Goal: Find specific page/section: Find specific page/section

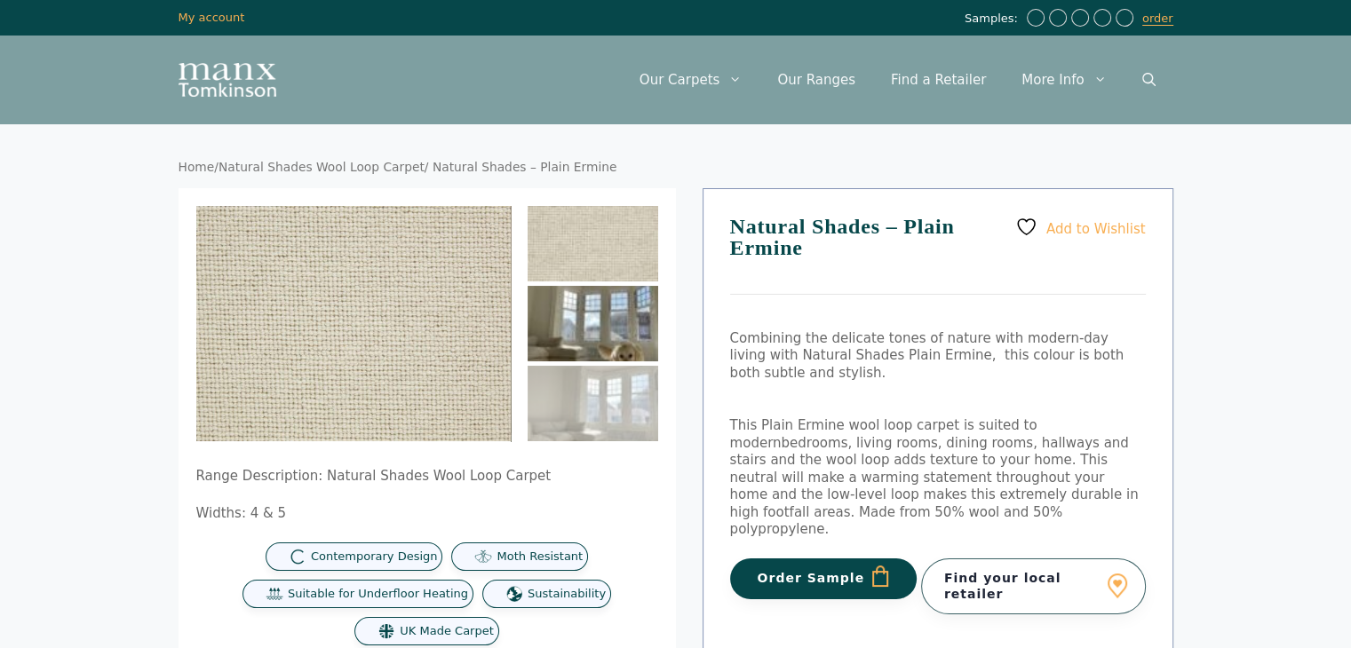
click at [618, 337] on img at bounding box center [593, 323] width 131 height 75
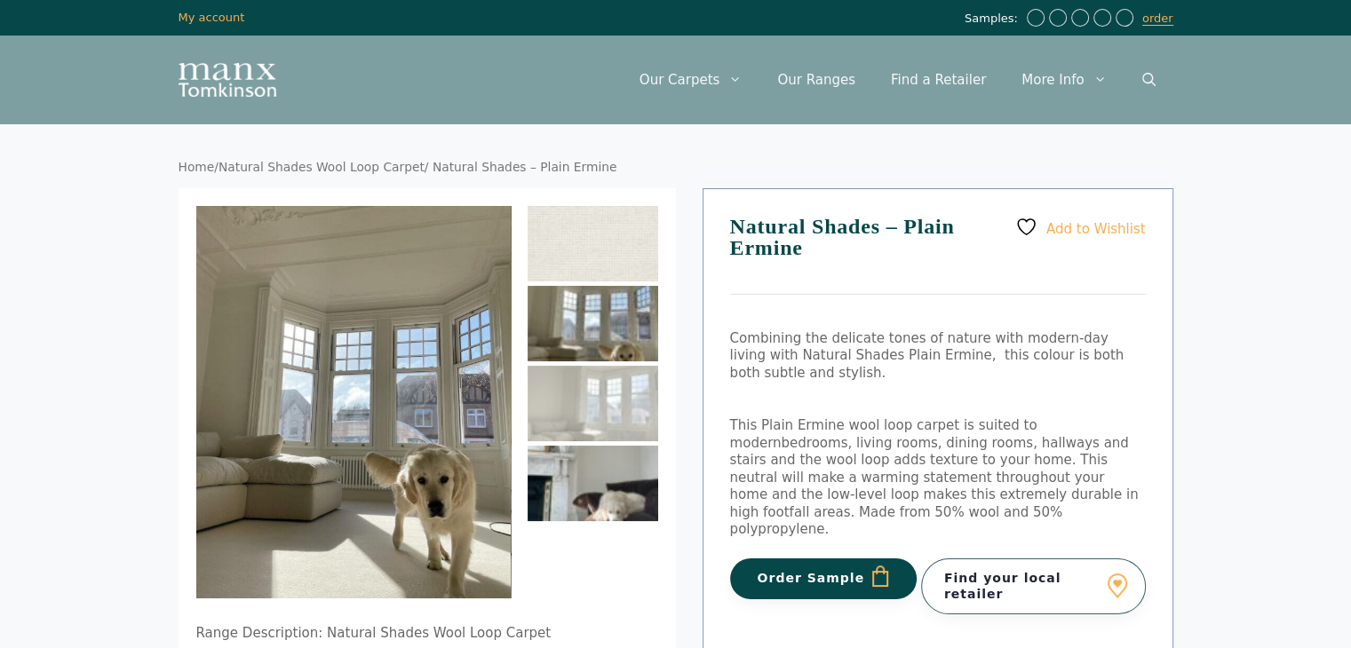
click at [601, 456] on img at bounding box center [593, 483] width 131 height 75
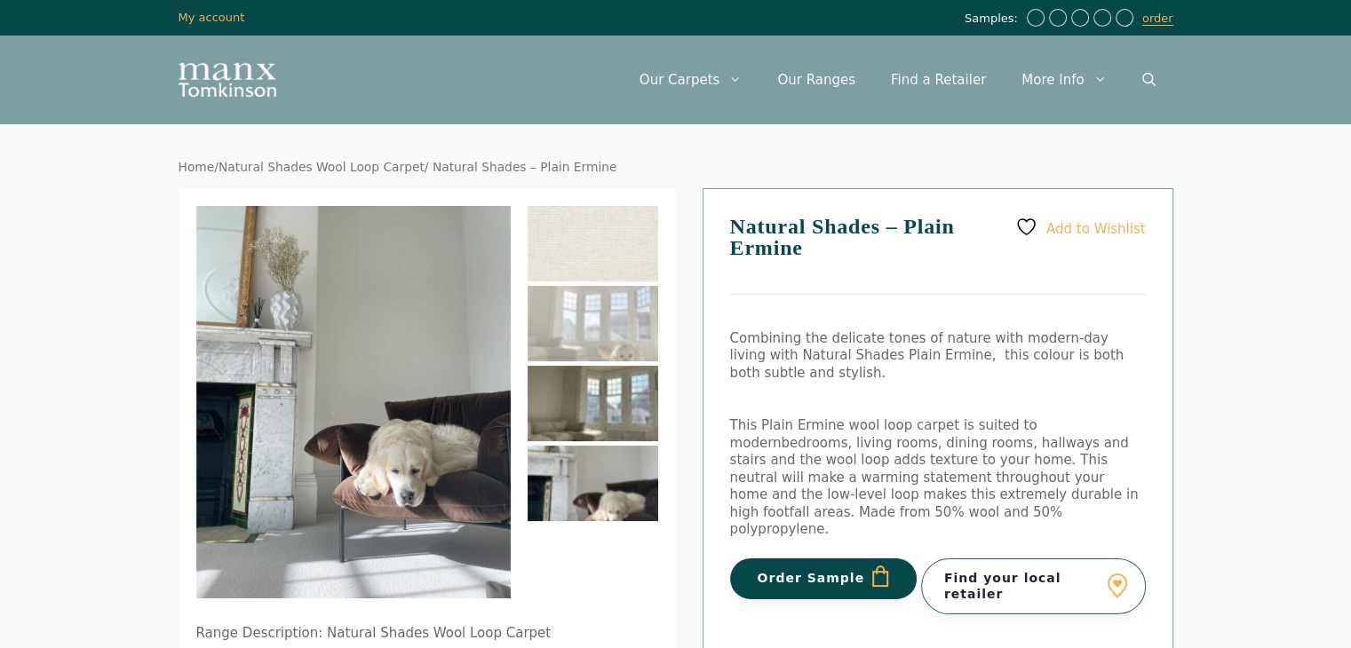
click at [605, 408] on img at bounding box center [593, 403] width 131 height 75
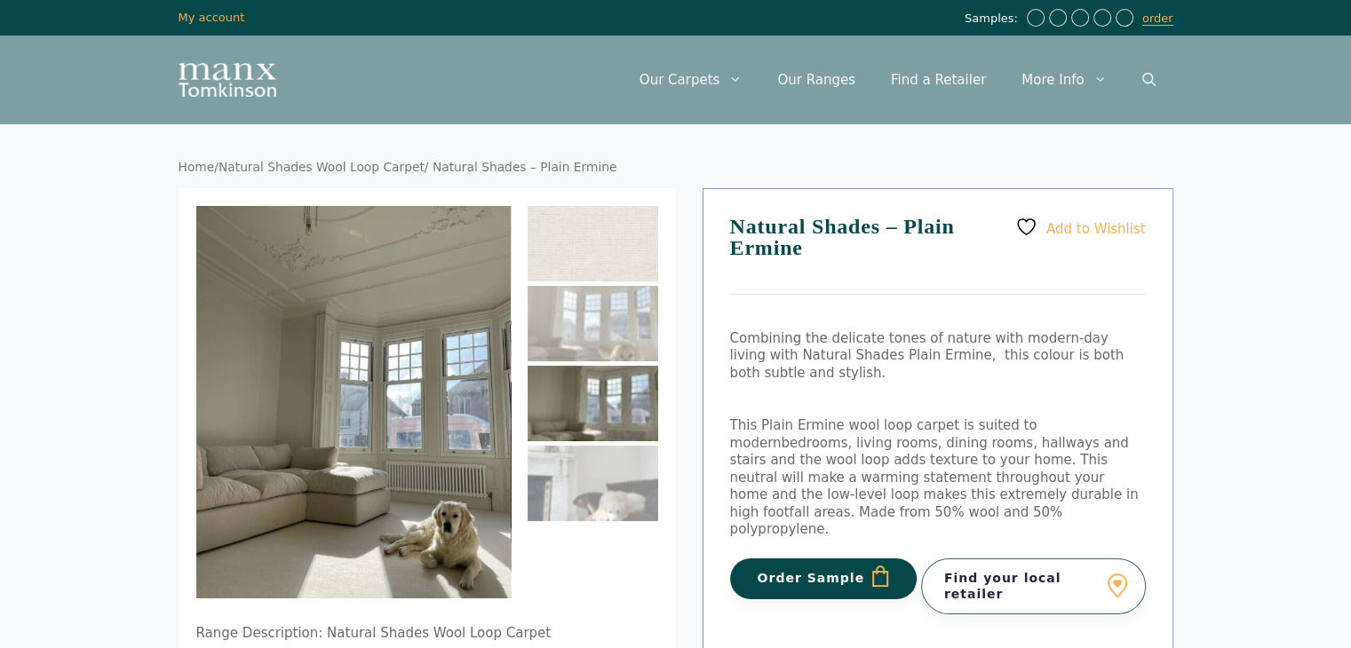
scroll to position [89, 0]
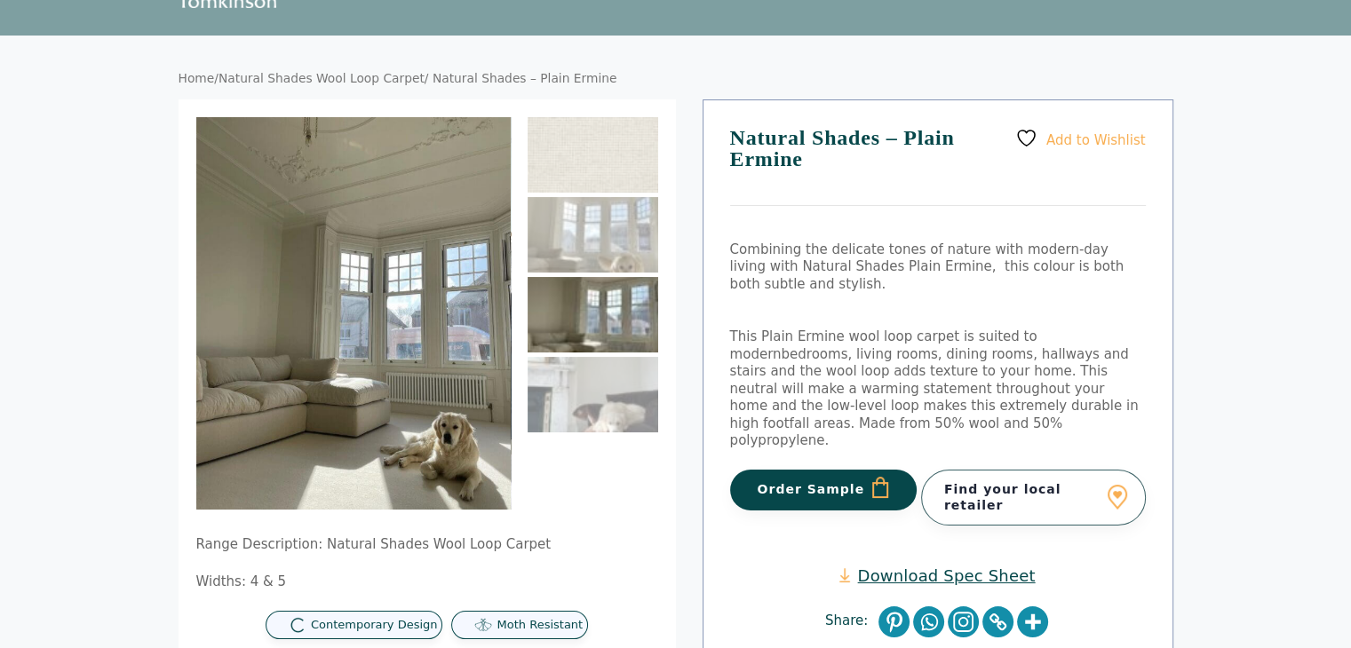
click at [995, 480] on link "Find your local retailer" at bounding box center [1033, 497] width 225 height 55
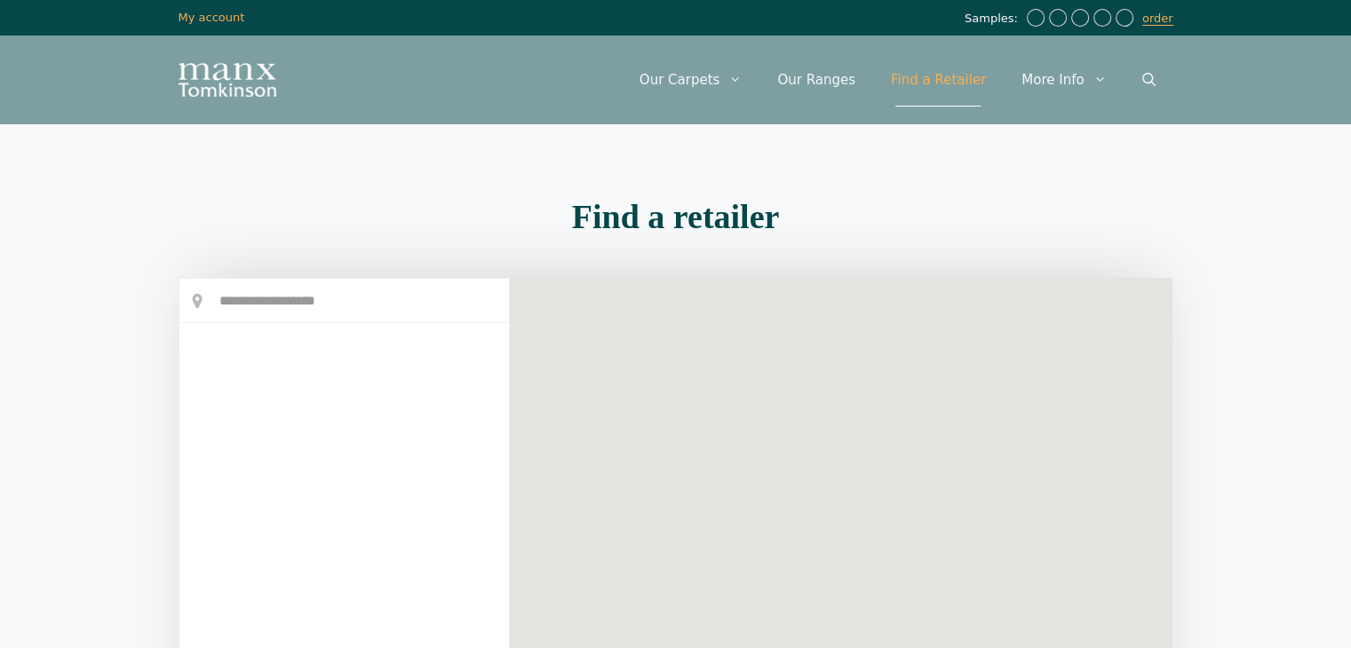
click at [0, 0] on div at bounding box center [0, 0] width 0 height 0
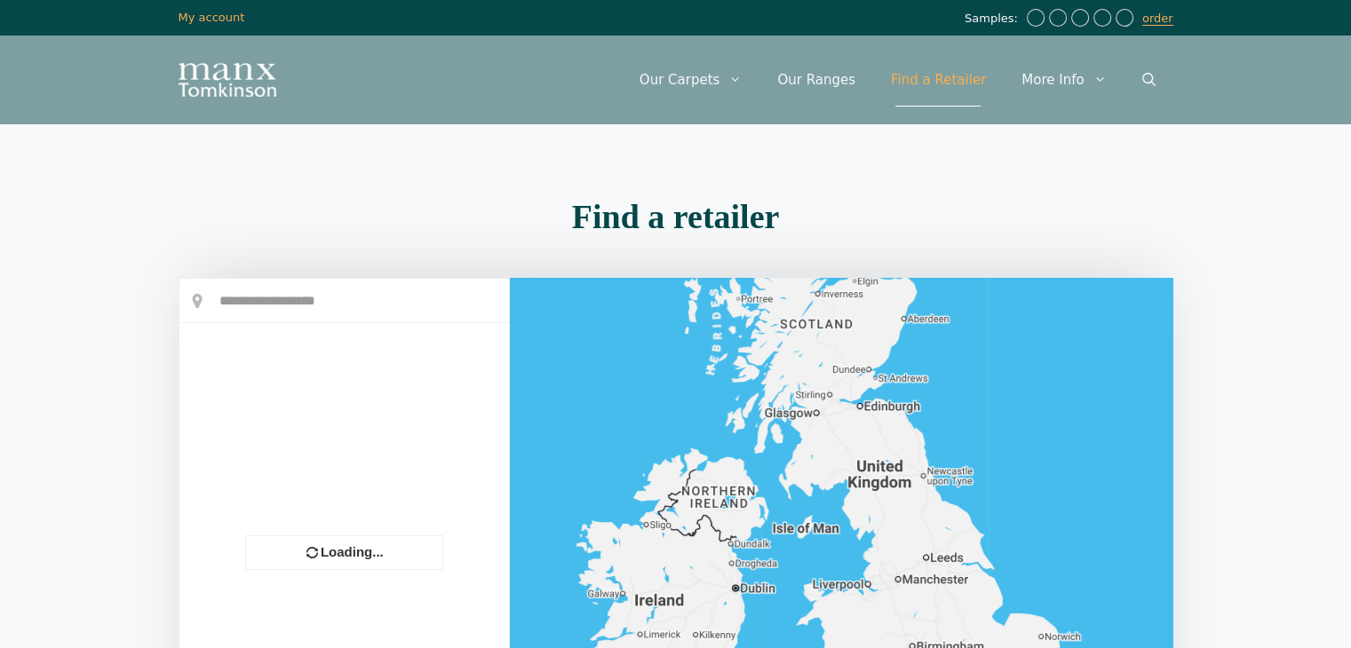
click at [277, 304] on div at bounding box center [343, 535] width 329 height 513
click at [282, 303] on input "text" at bounding box center [343, 301] width 329 height 44
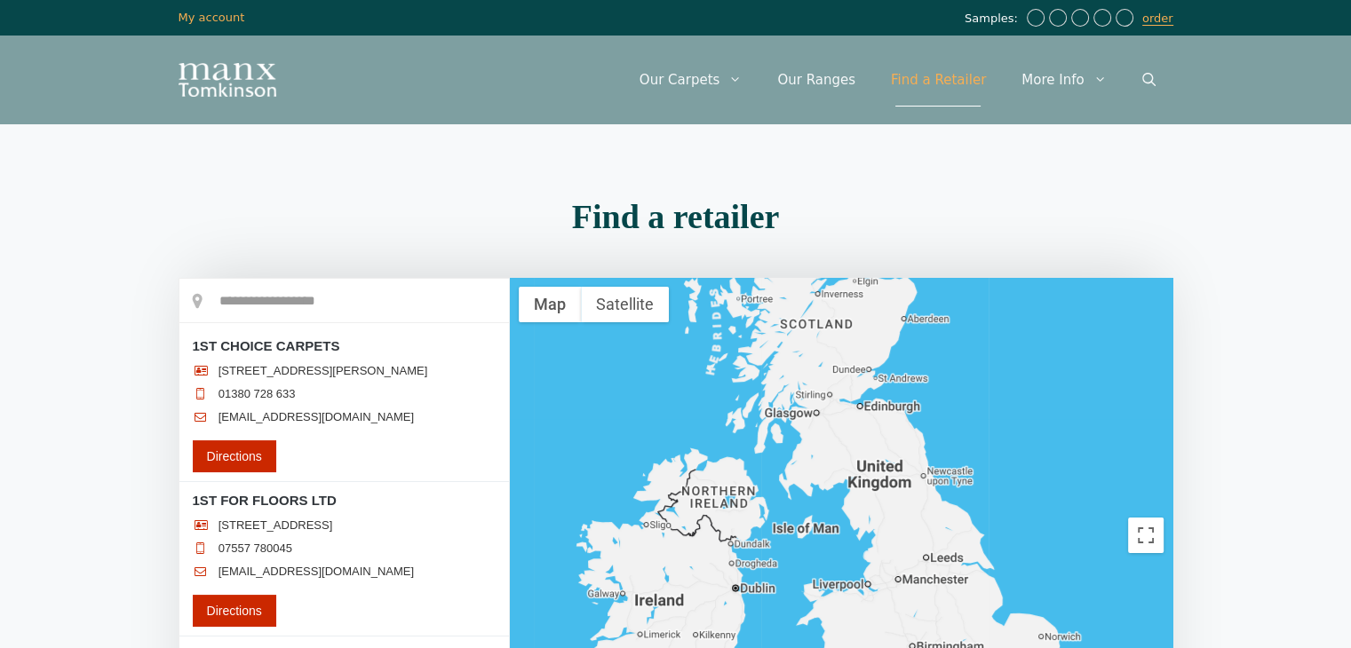
scroll to position [89, 0]
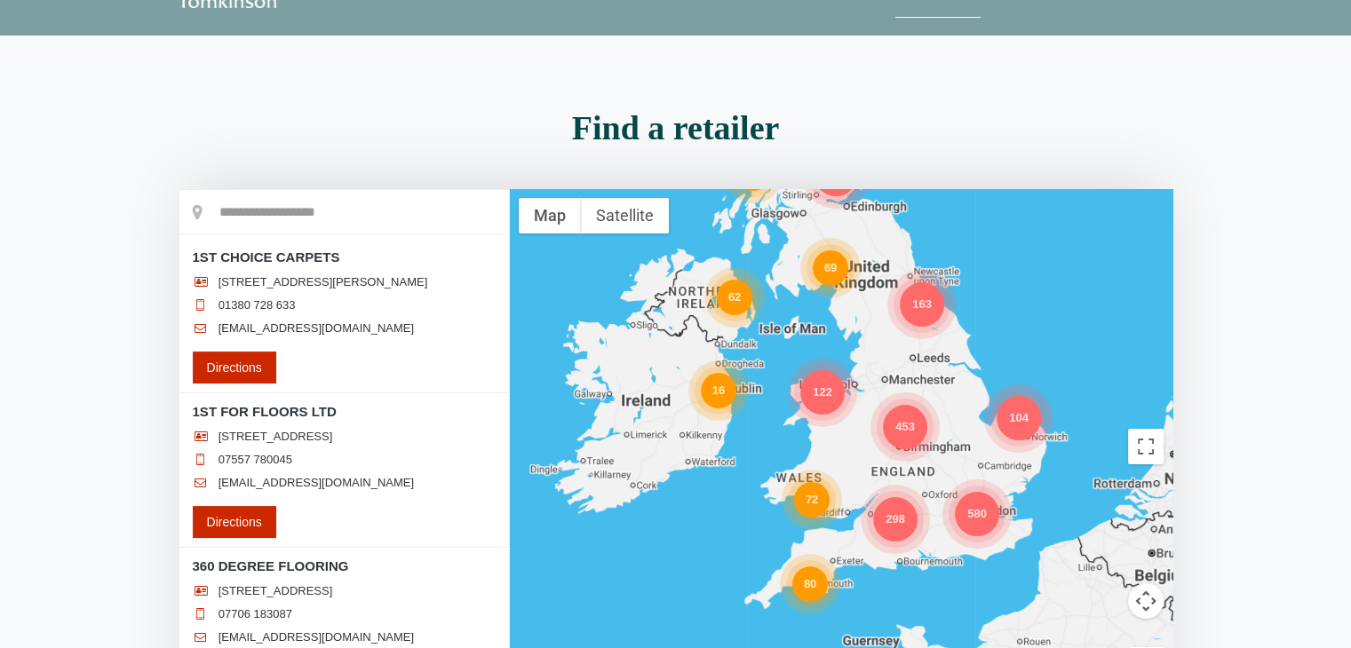
drag, startPoint x: 857, startPoint y: 564, endPoint x: 840, endPoint y: 438, distance: 127.2
click at [840, 438] on div "298 69 580 163 453 62 122 33 16 72 104 80 122 11" at bounding box center [841, 446] width 663 height 515
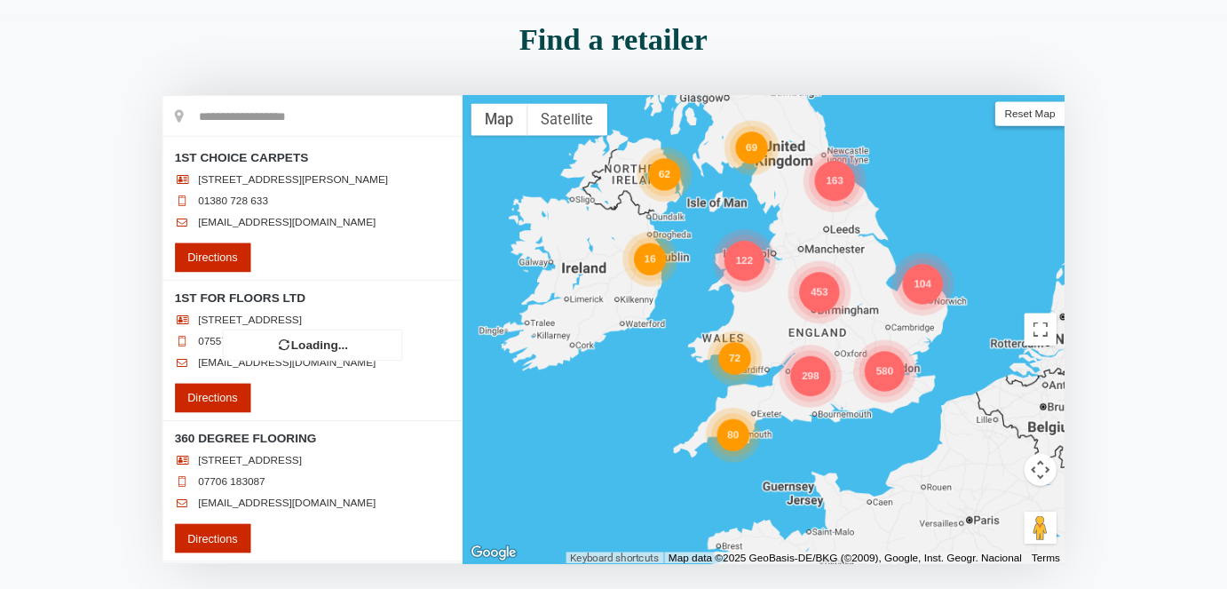
scroll to position [178, 0]
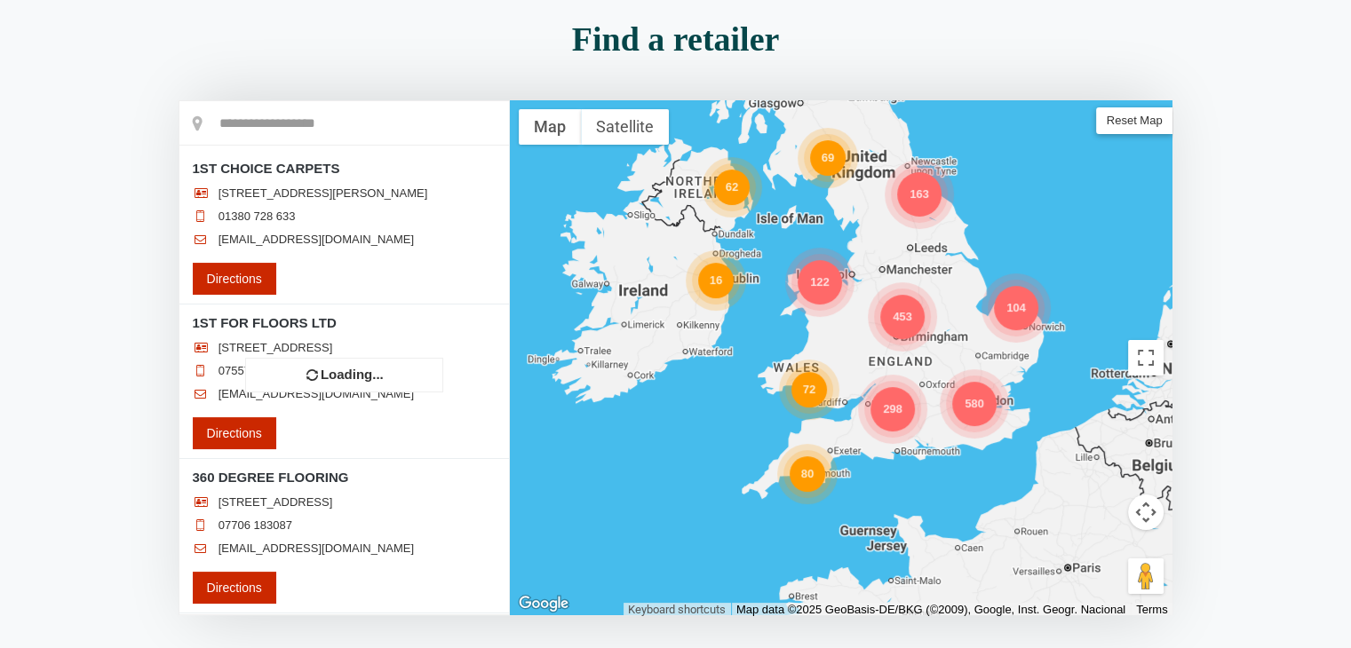
click at [252, 128] on input "text" at bounding box center [343, 123] width 329 height 44
click at [1137, 367] on button "Toggle fullscreen view" at bounding box center [1146, 358] width 36 height 36
click at [1150, 355] on button "Toggle fullscreen view" at bounding box center [1146, 358] width 36 height 36
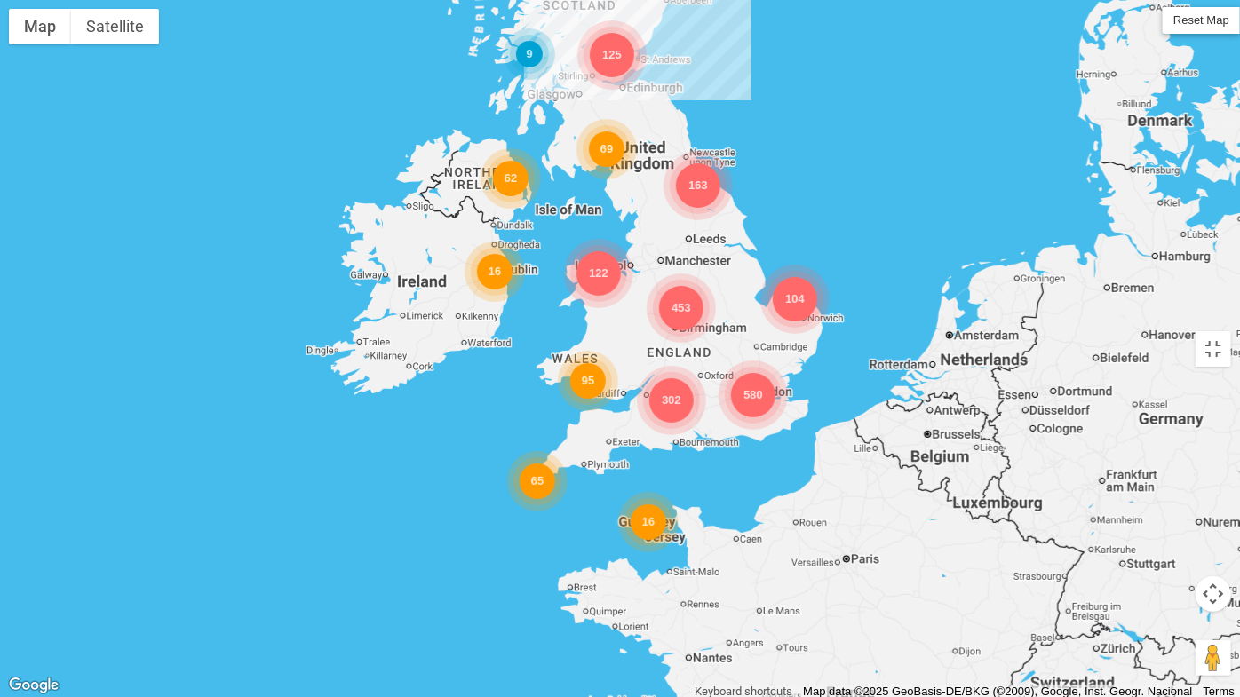
click at [641, 433] on div "302 69 580 163 453 62 65 16 122 16 95 104 125 9" at bounding box center [620, 348] width 1240 height 697
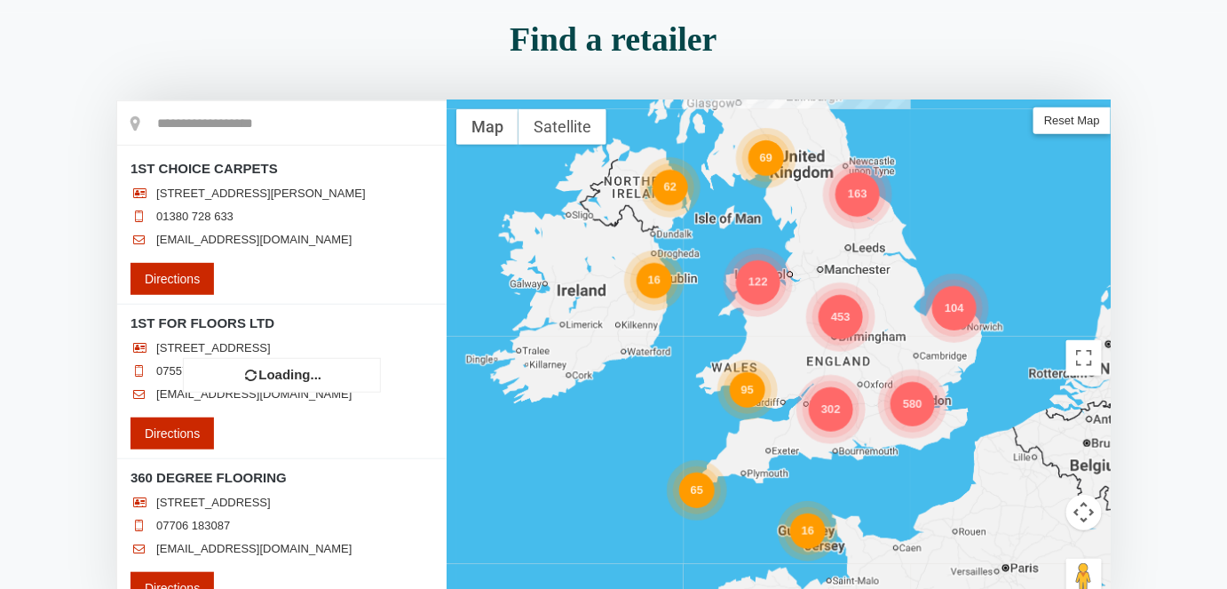
click at [222, 114] on input "text" at bounding box center [281, 123] width 329 height 44
click at [224, 121] on input "text" at bounding box center [281, 123] width 329 height 44
click at [227, 122] on input "text" at bounding box center [281, 123] width 329 height 44
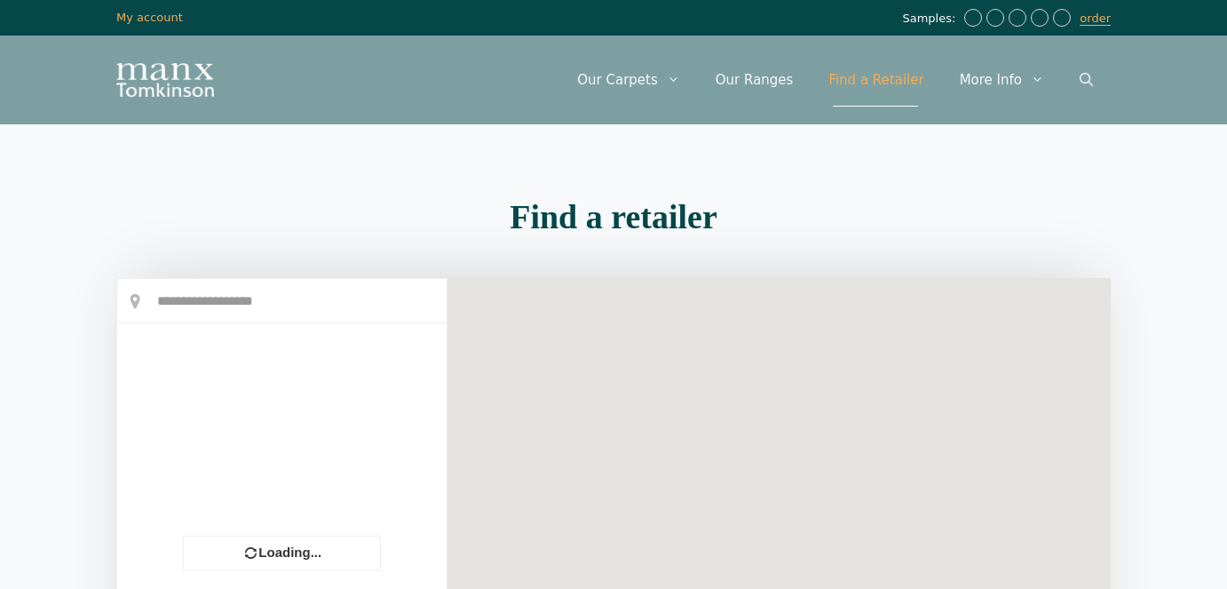
scroll to position [178, 0]
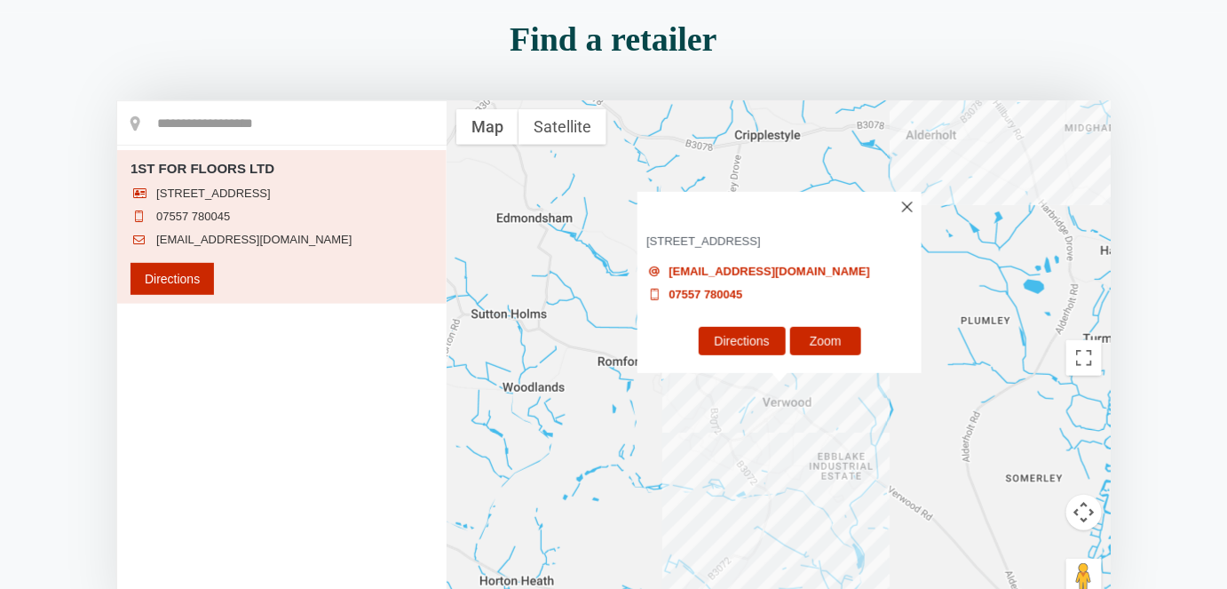
click at [275, 130] on input "text" at bounding box center [281, 123] width 329 height 44
type input "********"
click at [376, 111] on input "********" at bounding box center [281, 123] width 329 height 44
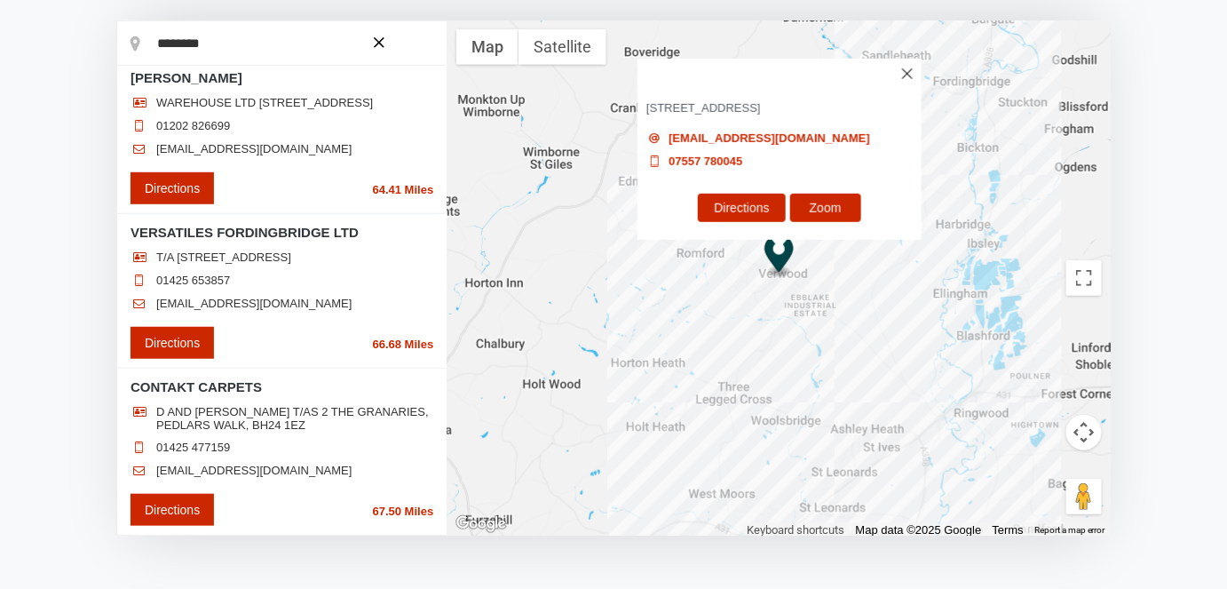
scroll to position [384, 0]
